Goal: Transaction & Acquisition: Purchase product/service

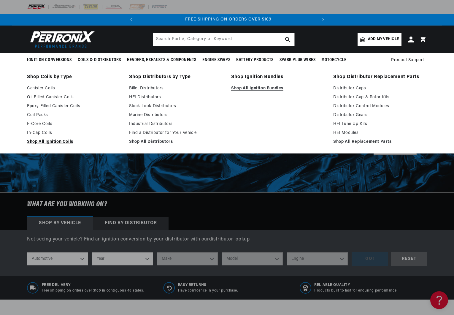
scroll to position [0, 180]
click at [61, 142] on link "Shop All Ignition Coils" at bounding box center [74, 141] width 94 height 7
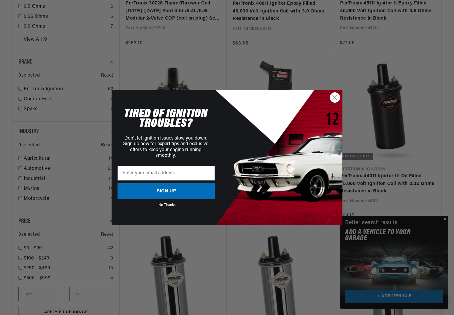
scroll to position [615, 0]
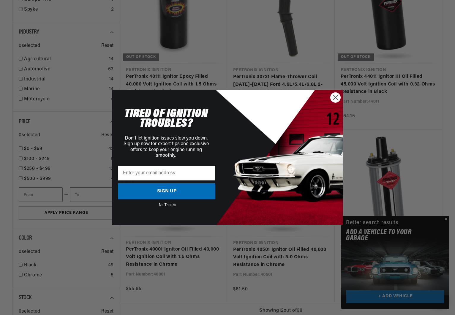
click at [335, 96] on circle "Close dialog" at bounding box center [335, 97] width 10 height 10
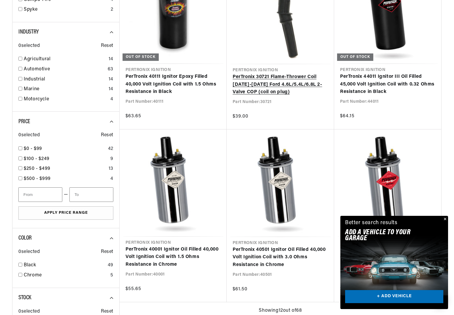
scroll to position [0, 0]
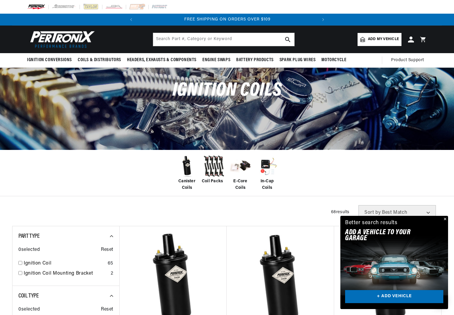
click at [445, 220] on button "Close" at bounding box center [444, 219] width 7 height 7
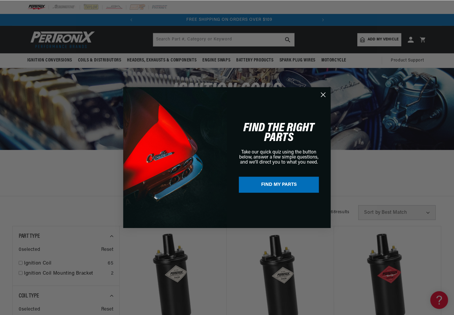
scroll to position [0, 180]
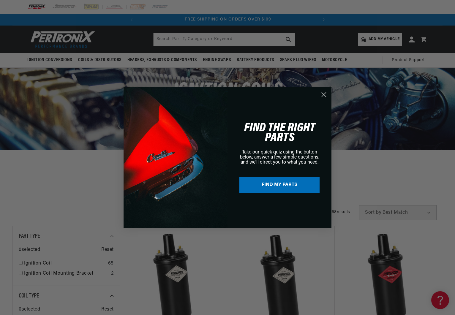
click at [323, 93] on icon "Close dialog" at bounding box center [324, 95] width 4 height 4
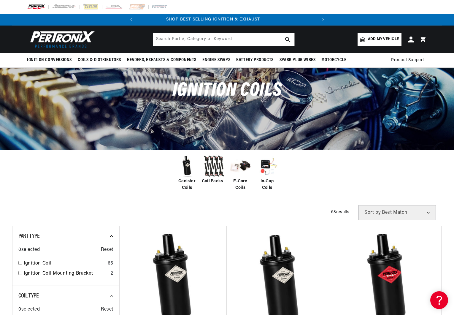
scroll to position [0, 0]
click at [20, 264] on input "checkbox" at bounding box center [20, 263] width 4 height 4
checkbox input "true"
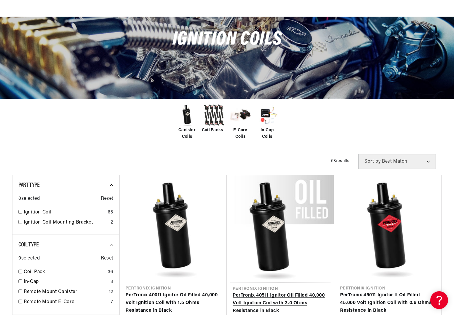
scroll to position [140, 0]
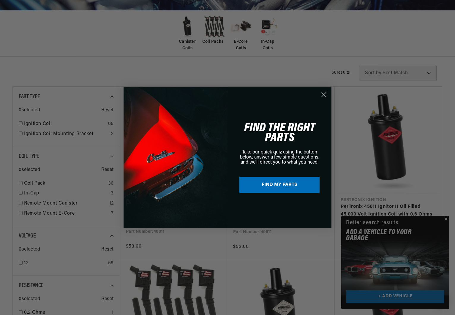
click at [446, 218] on div "Close dialog FIND THE RIGHT PARTS Take our quick quiz using the button below, a…" at bounding box center [227, 157] width 455 height 315
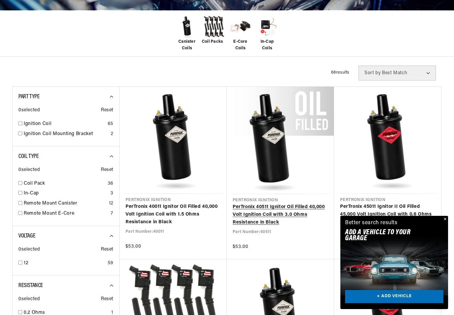
drag, startPoint x: 445, startPoint y: 218, endPoint x: 308, endPoint y: 194, distance: 139.9
click at [445, 218] on button "Close" at bounding box center [444, 219] width 7 height 7
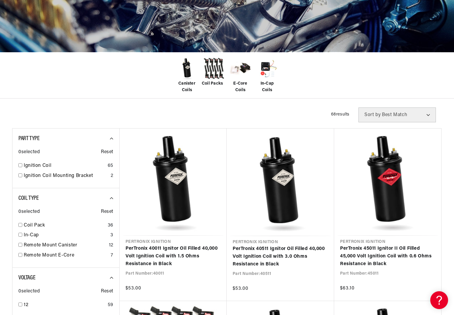
scroll to position [0, 0]
